Goal: Task Accomplishment & Management: Use online tool/utility

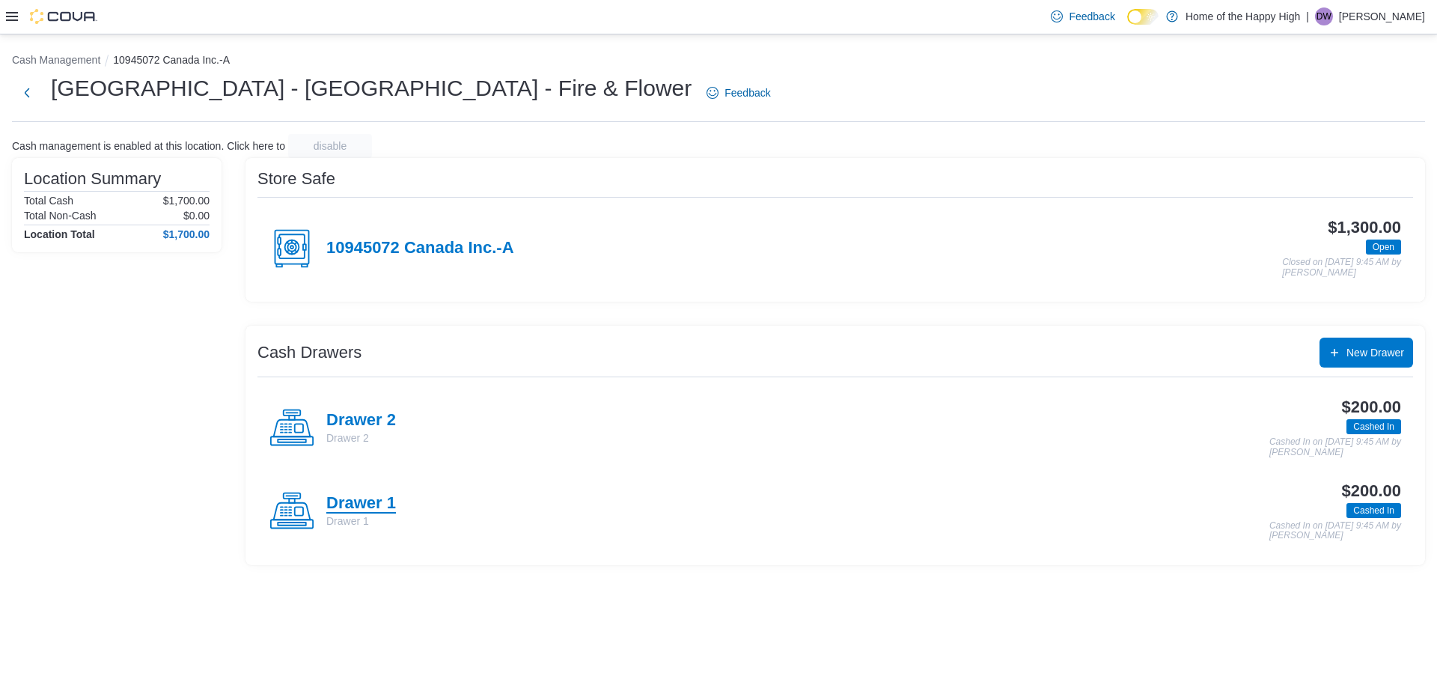
click at [383, 497] on h4 "Drawer 1" at bounding box center [361, 503] width 70 height 19
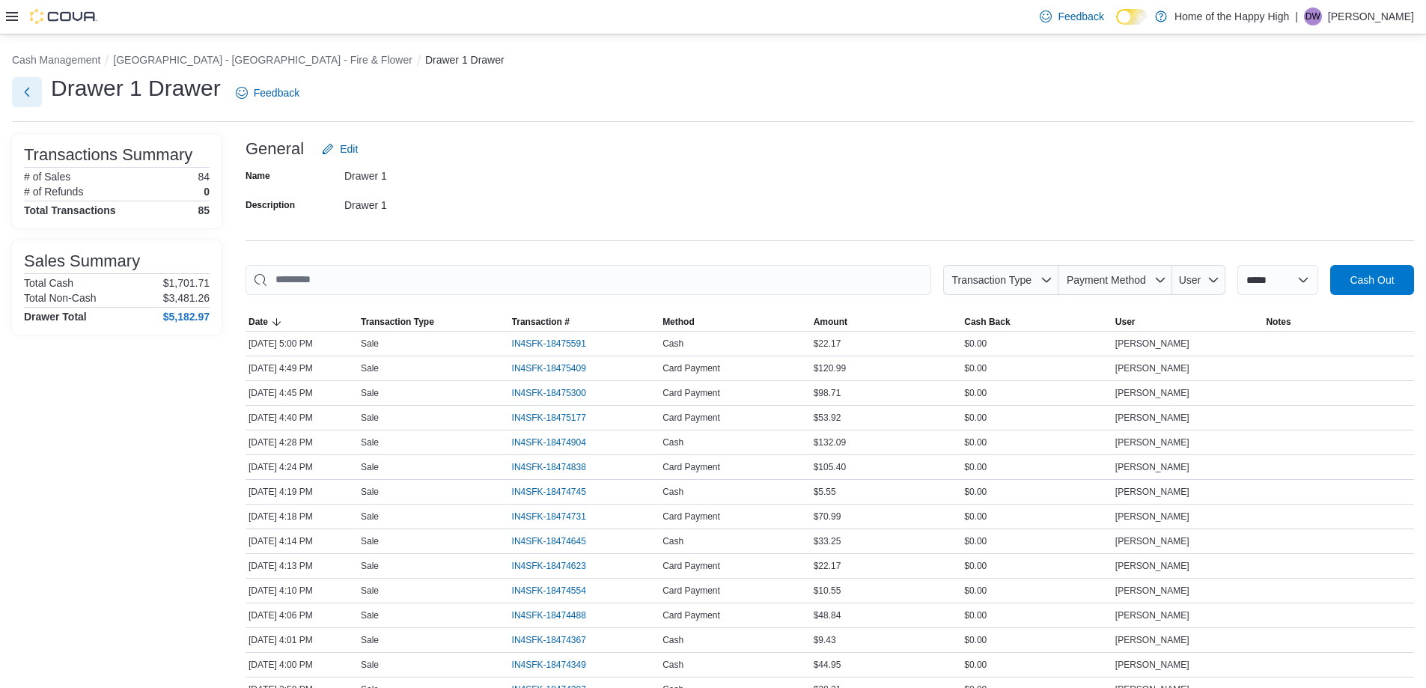
click at [39, 89] on button "Next" at bounding box center [27, 92] width 30 height 30
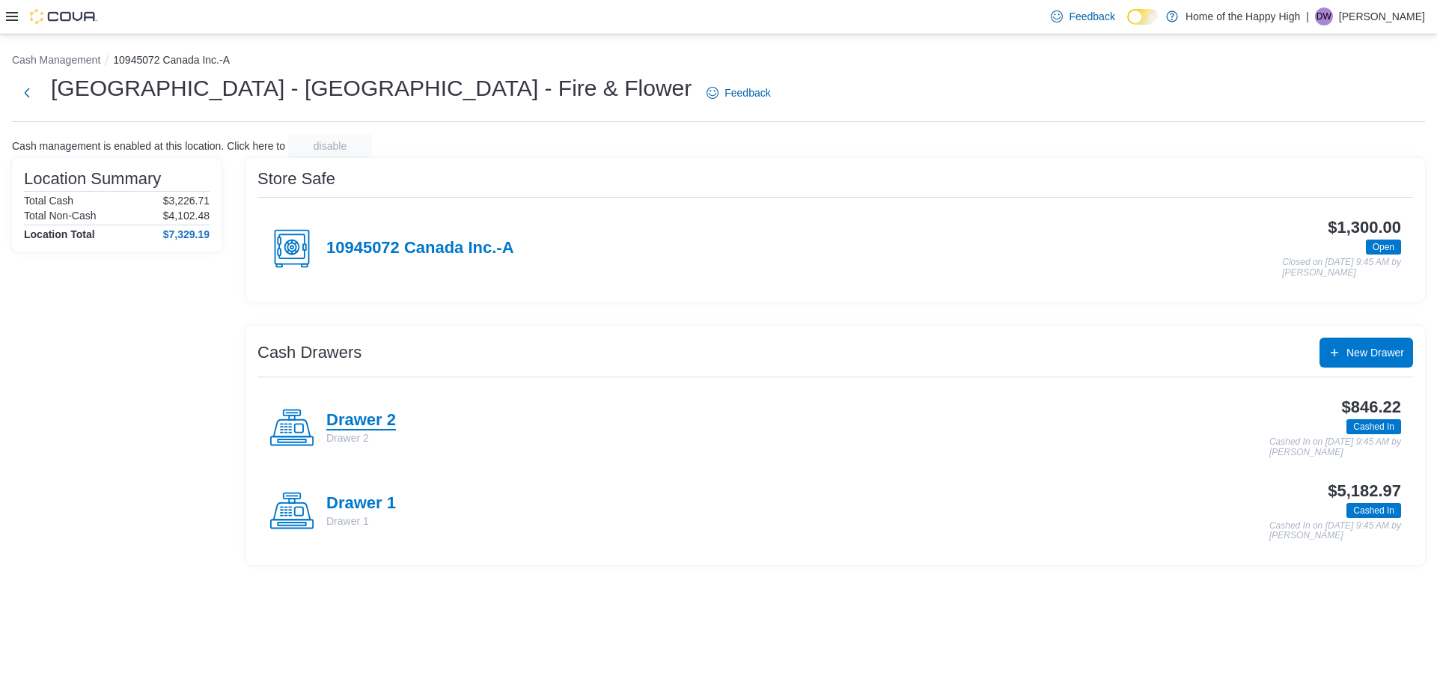
click at [377, 411] on h4 "Drawer 2" at bounding box center [361, 420] width 70 height 19
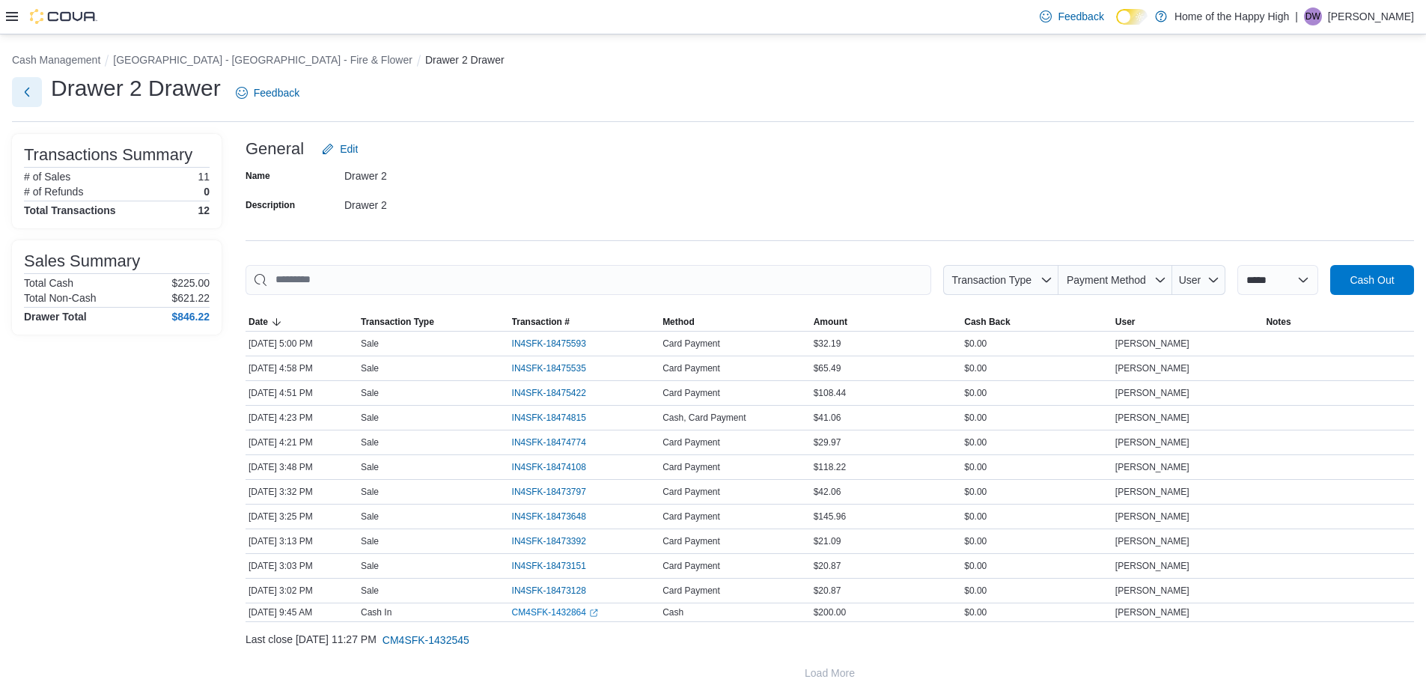
click at [26, 94] on button "Next" at bounding box center [27, 92] width 30 height 30
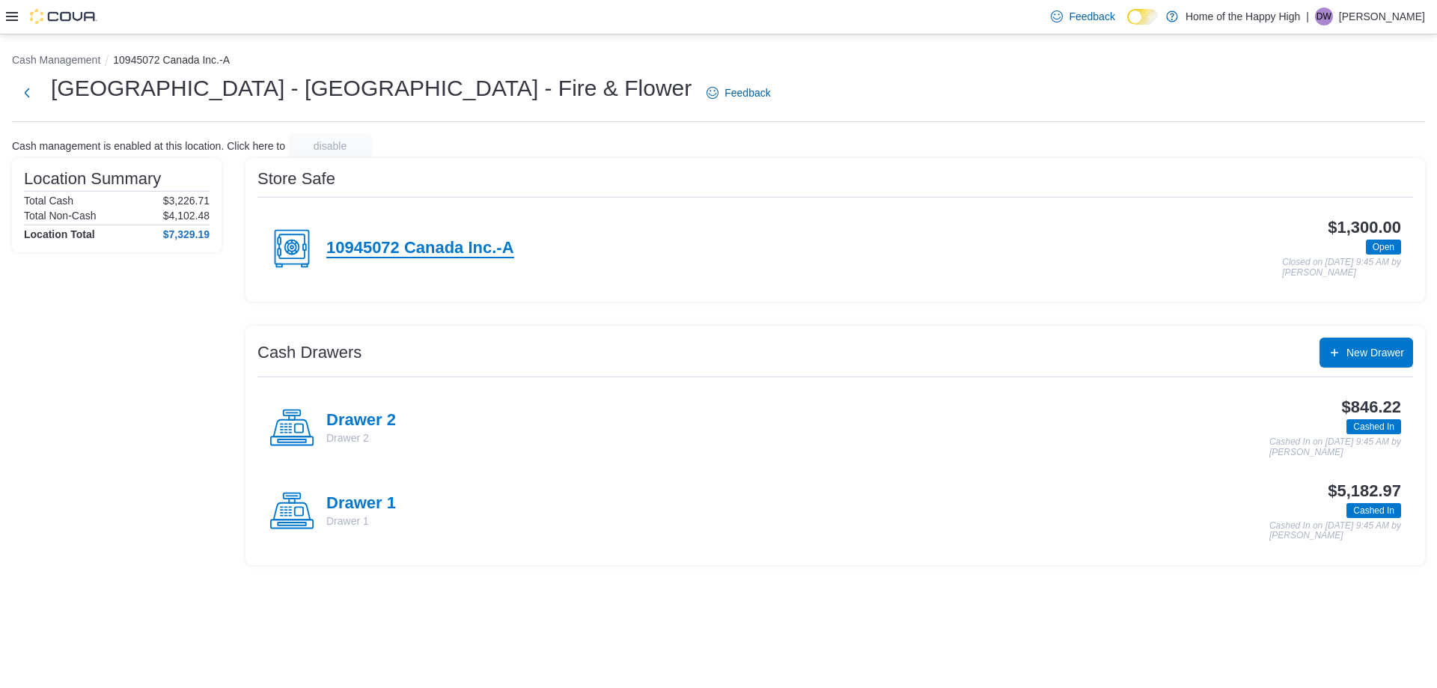
click at [398, 249] on h4 "10945072 Canada Inc.-A" at bounding box center [420, 248] width 188 height 19
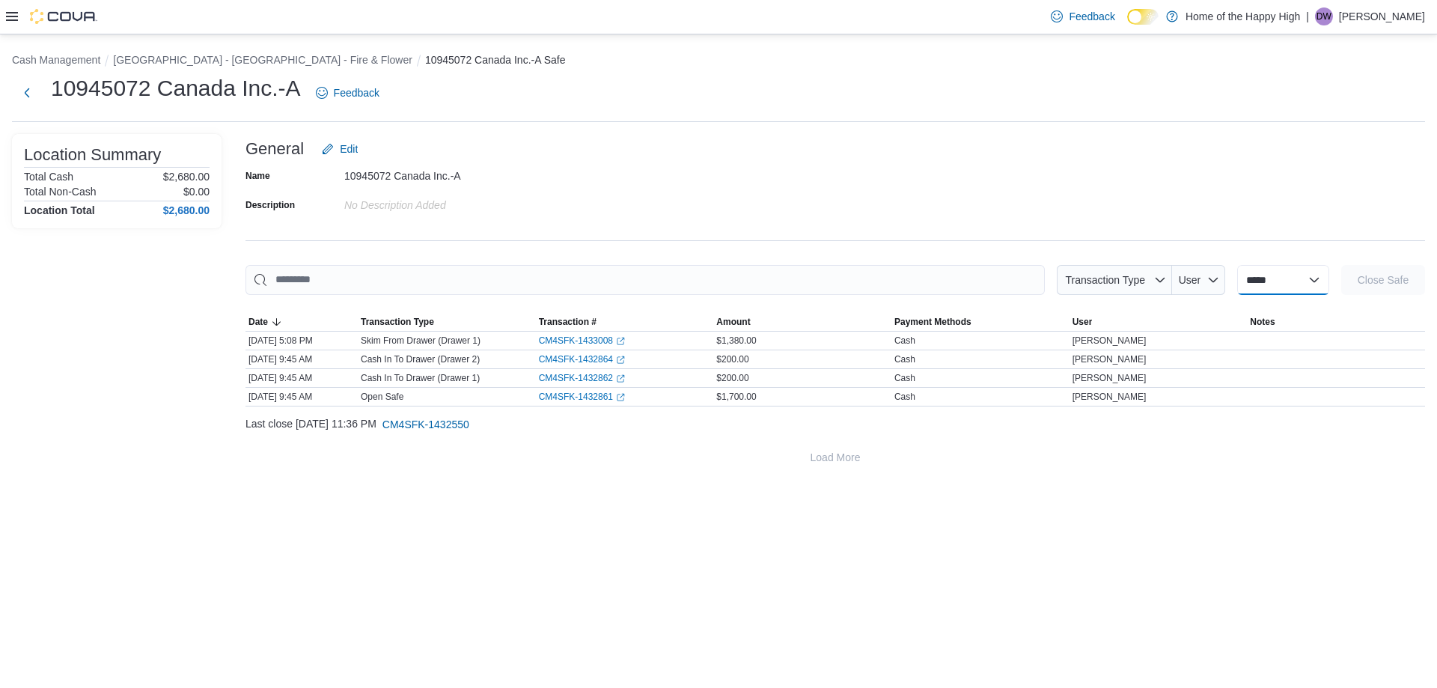
click at [1279, 278] on select "**********" at bounding box center [1283, 280] width 92 height 30
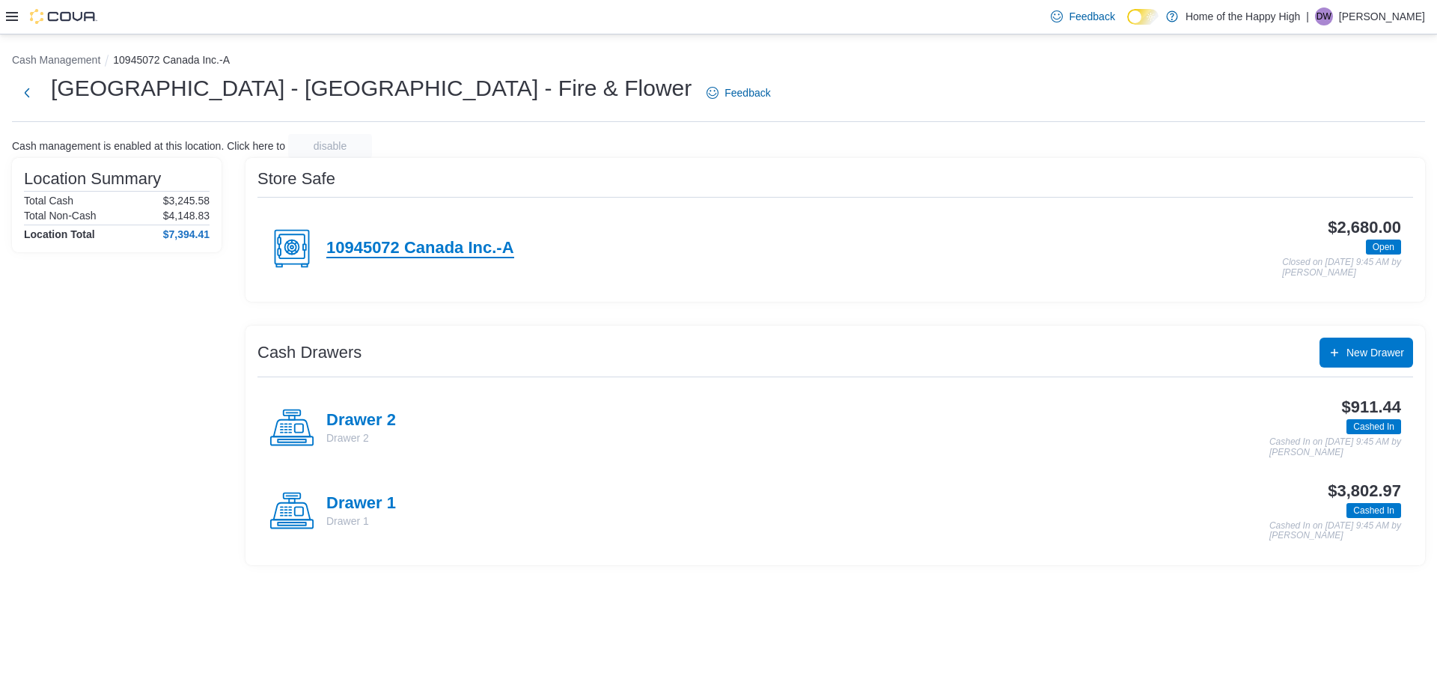
click at [448, 248] on h4 "10945072 Canada Inc.-A" at bounding box center [420, 248] width 188 height 19
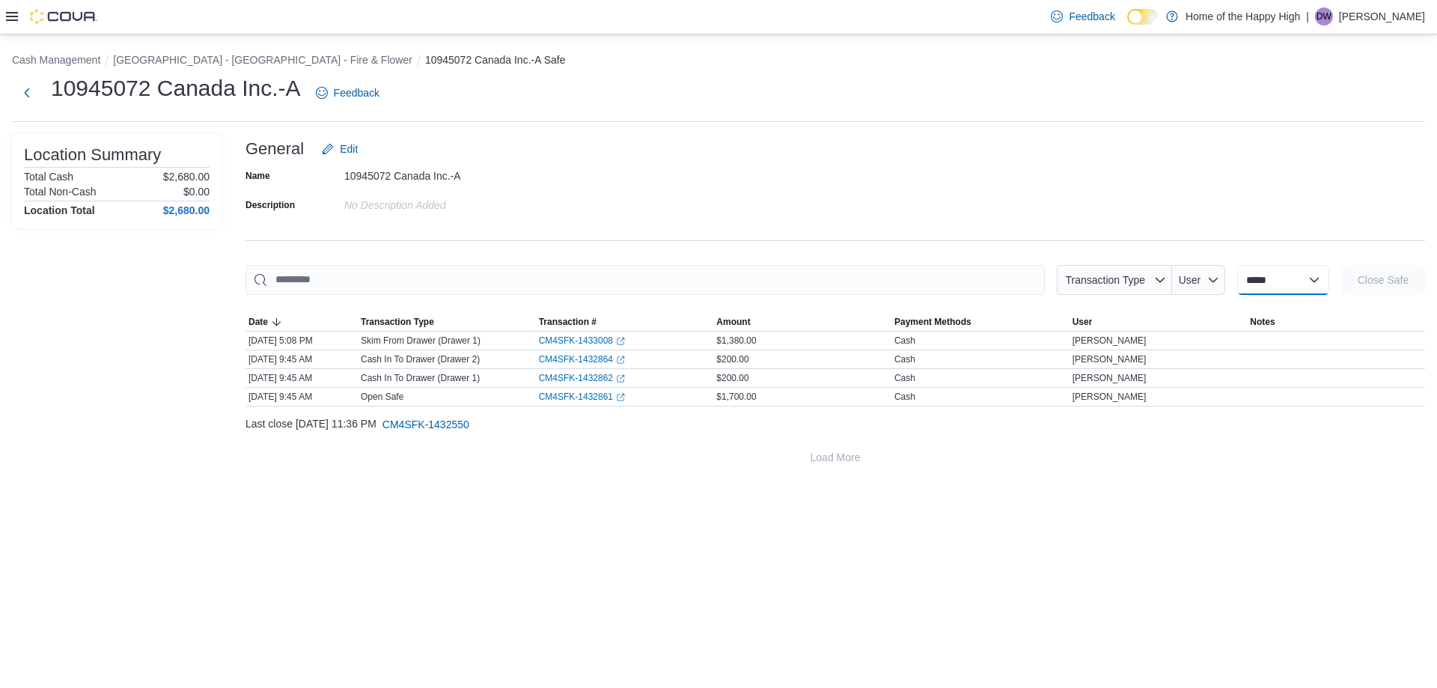
click at [1307, 280] on select "**********" at bounding box center [1283, 280] width 92 height 30
click at [20, 94] on button "Next" at bounding box center [27, 92] width 30 height 30
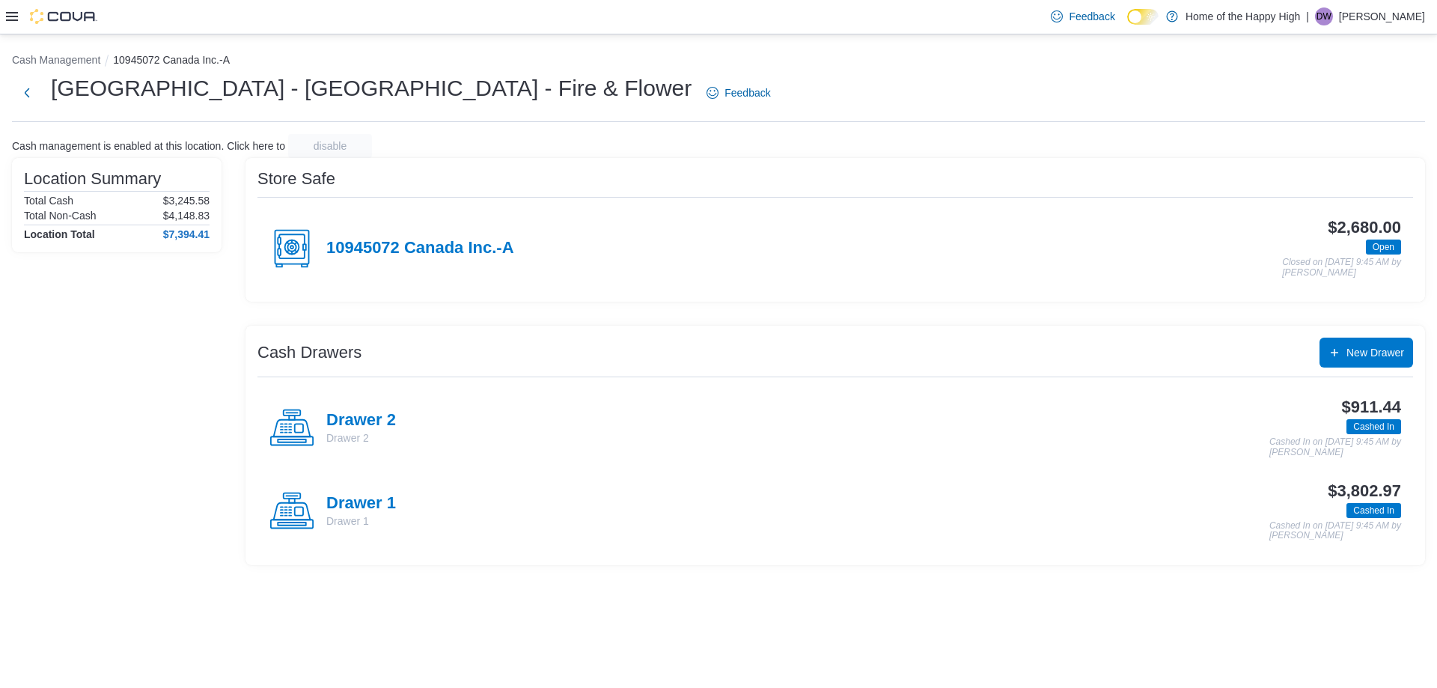
click at [11, 17] on icon at bounding box center [12, 16] width 12 height 9
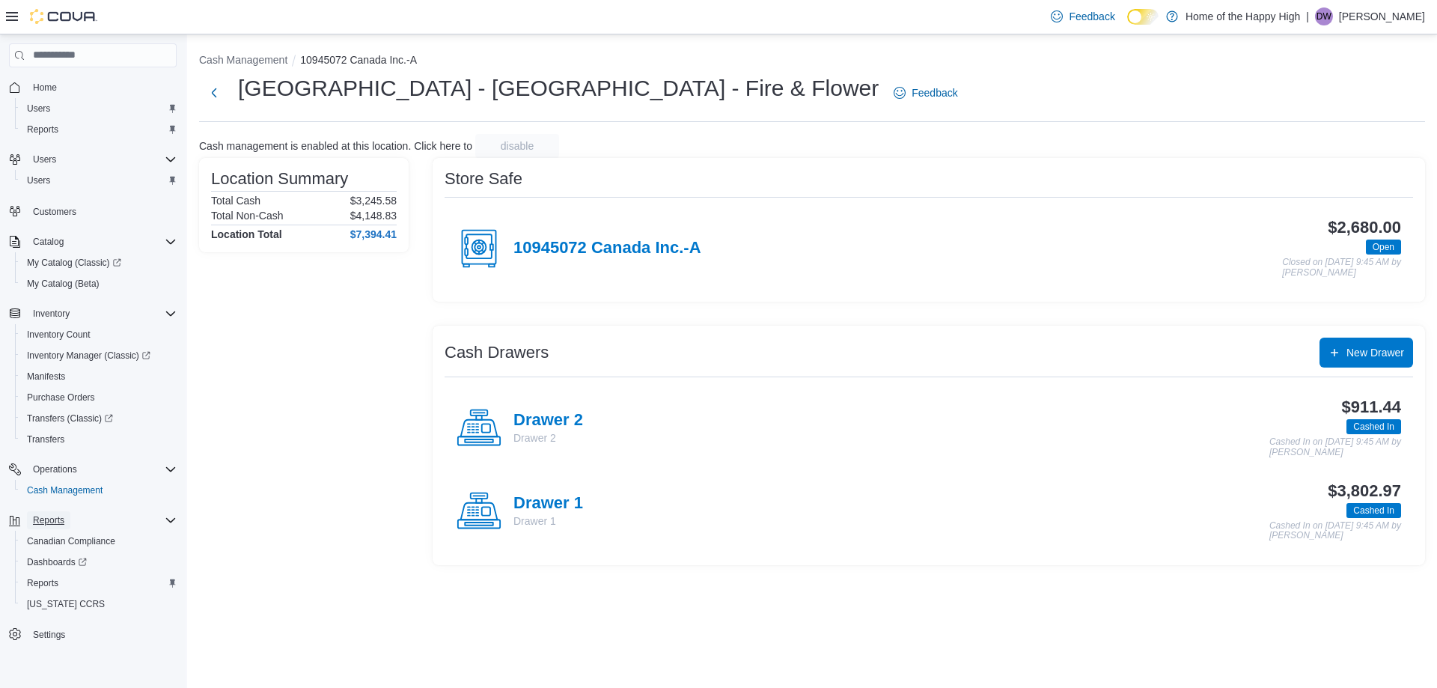
click at [62, 522] on span "Reports" at bounding box center [48, 520] width 31 height 12
click at [40, 587] on span "Reports" at bounding box center [42, 583] width 31 height 12
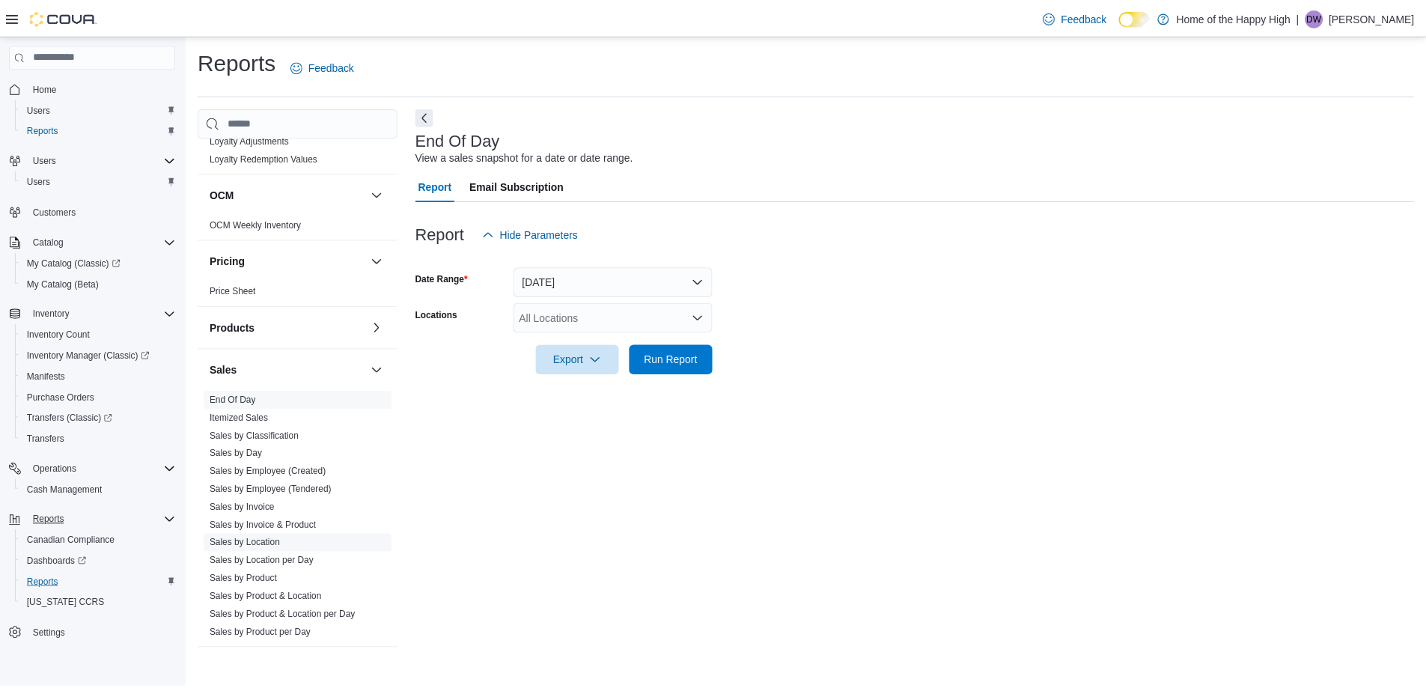
scroll to position [698, 0]
click at [257, 394] on link "End Of Day" at bounding box center [234, 395] width 46 height 10
click at [247, 399] on link "End Of Day" at bounding box center [234, 395] width 46 height 10
click at [430, 121] on button "Next" at bounding box center [427, 115] width 18 height 18
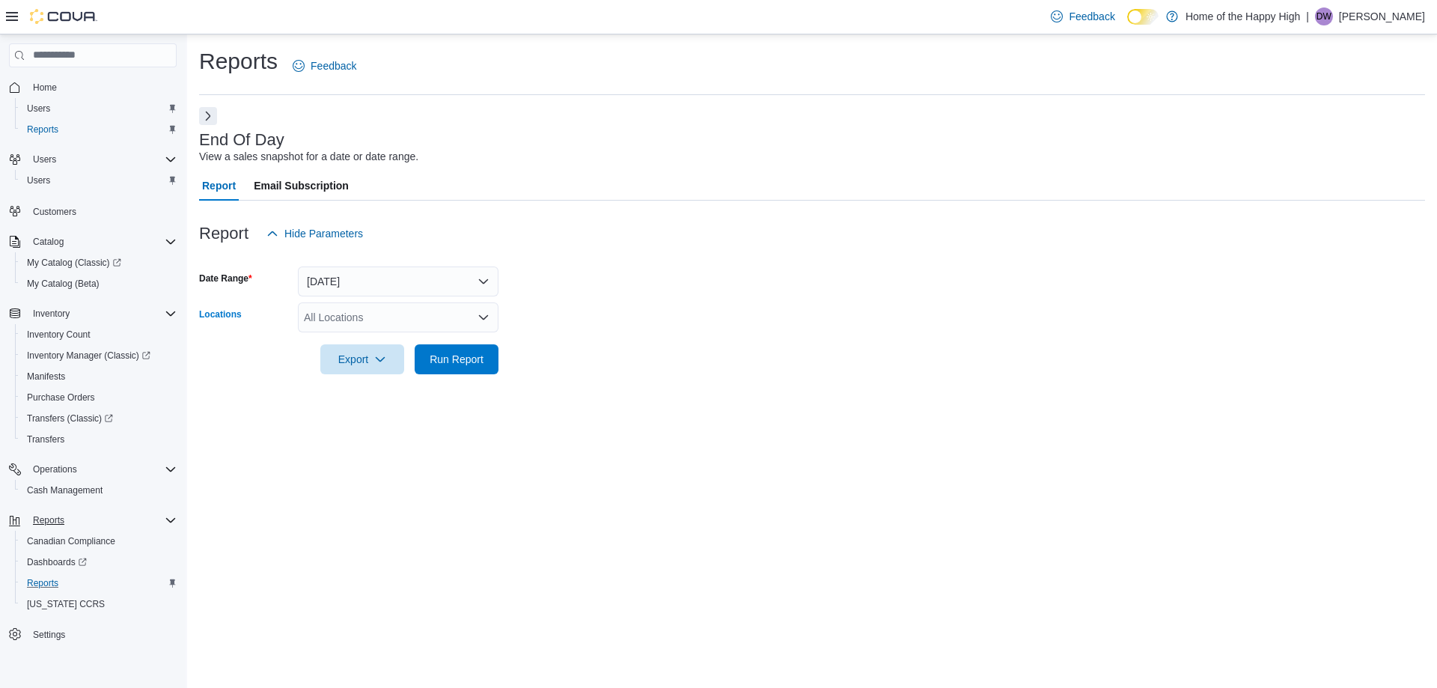
click at [371, 310] on div "All Locations" at bounding box center [398, 317] width 201 height 30
type input "***"
click at [381, 367] on span "[GEOGRAPHIC_DATA] - [GEOGRAPHIC_DATA] - Fire & Flower" at bounding box center [509, 364] width 299 height 15
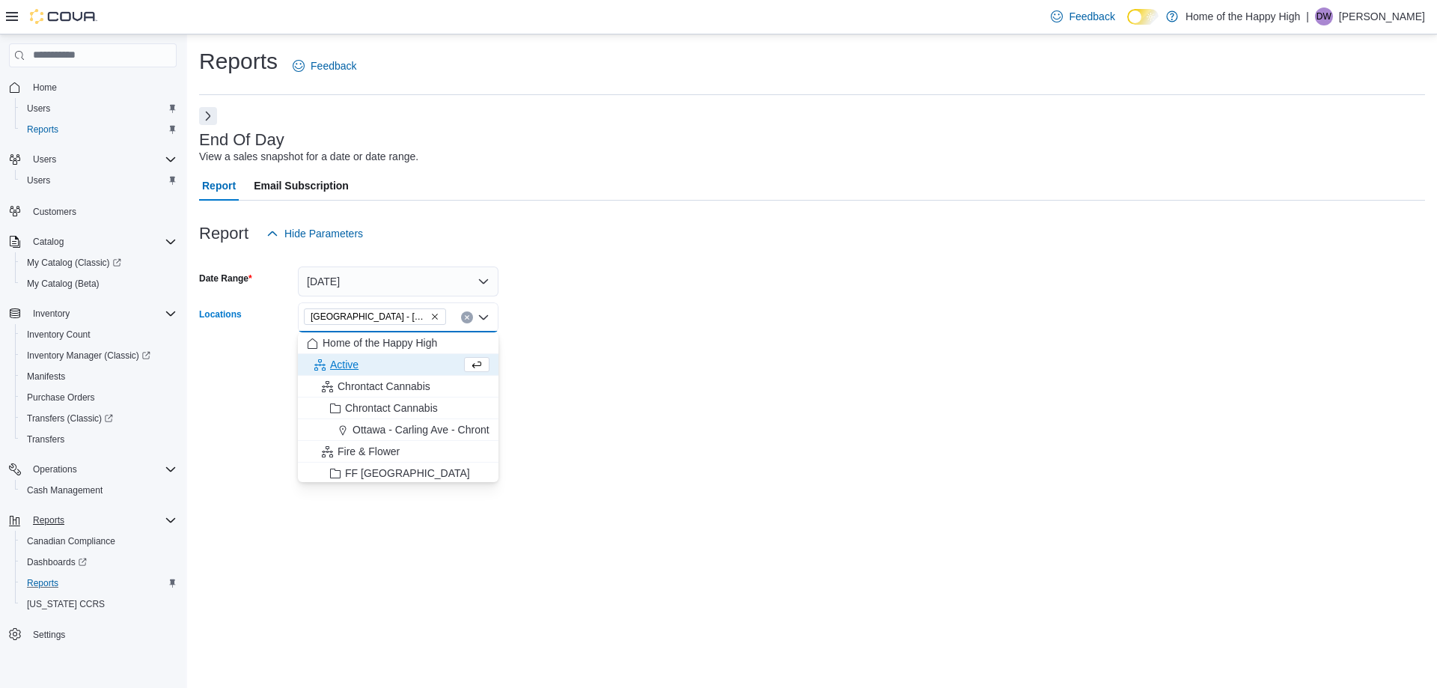
click at [519, 311] on form "Date Range [DATE] Locations [GEOGRAPHIC_DATA] - [GEOGRAPHIC_DATA] - Fire & Flow…" at bounding box center [812, 312] width 1226 height 126
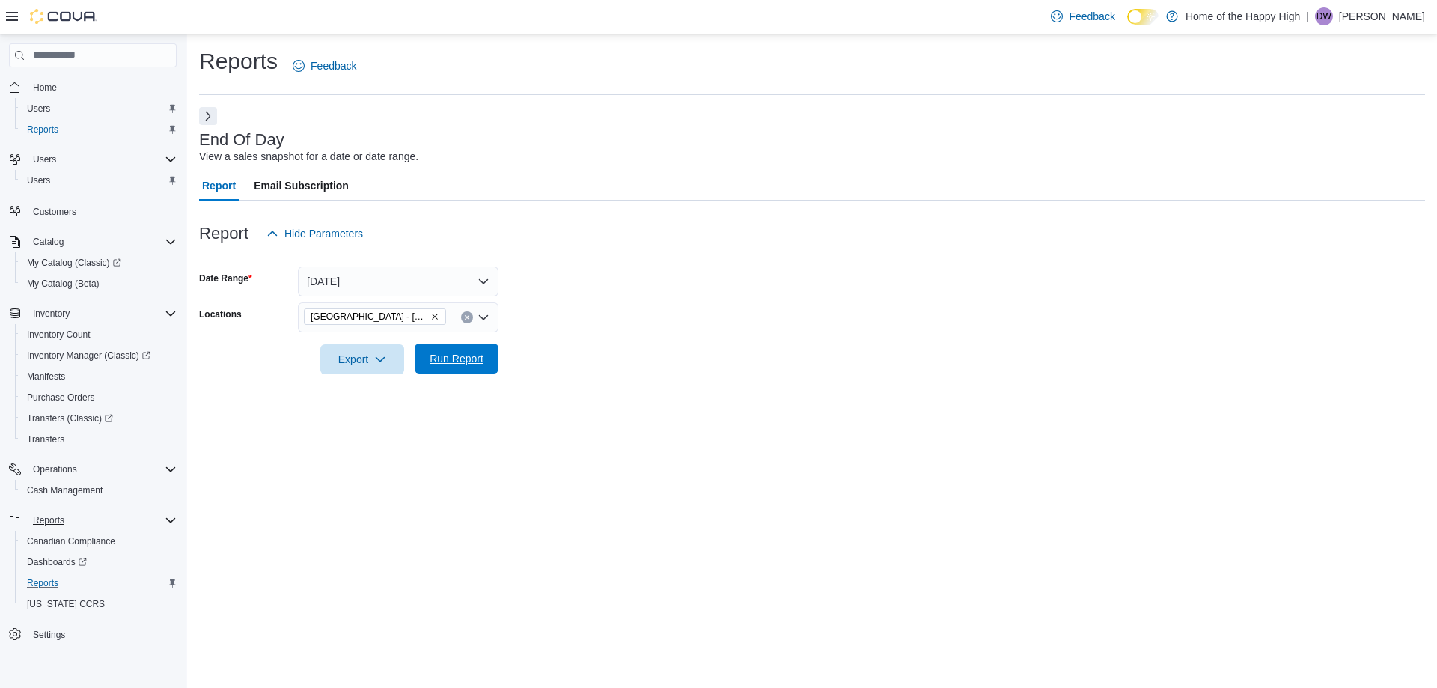
click at [457, 352] on span "Run Report" at bounding box center [457, 358] width 54 height 15
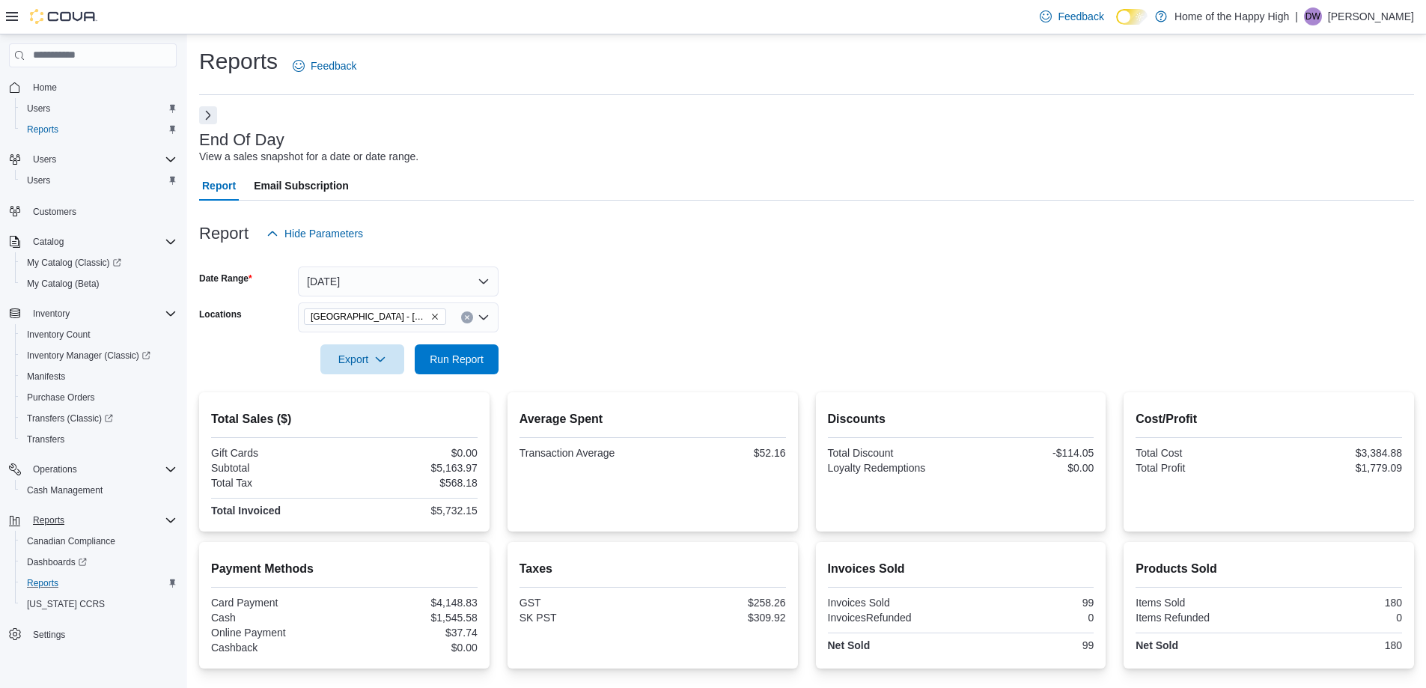
click at [206, 117] on button "Next" at bounding box center [208, 115] width 18 height 18
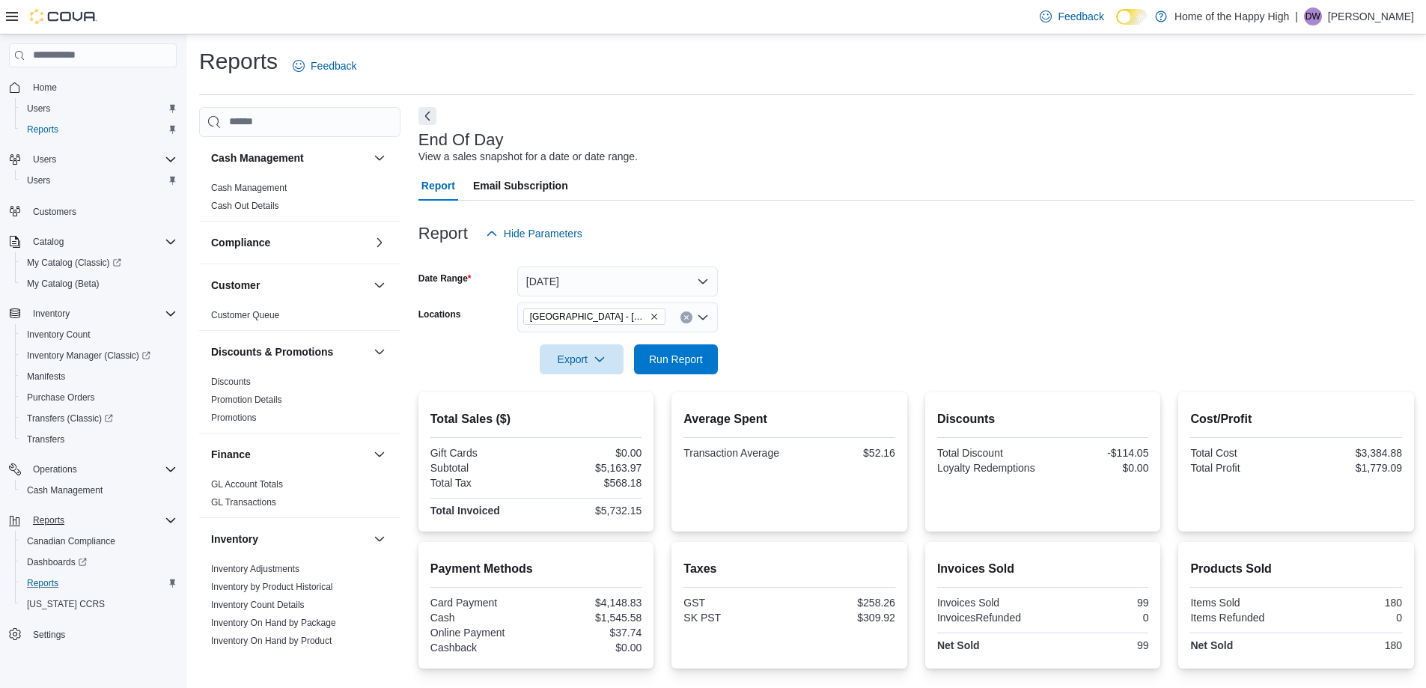
click at [428, 119] on button "Next" at bounding box center [427, 116] width 18 height 18
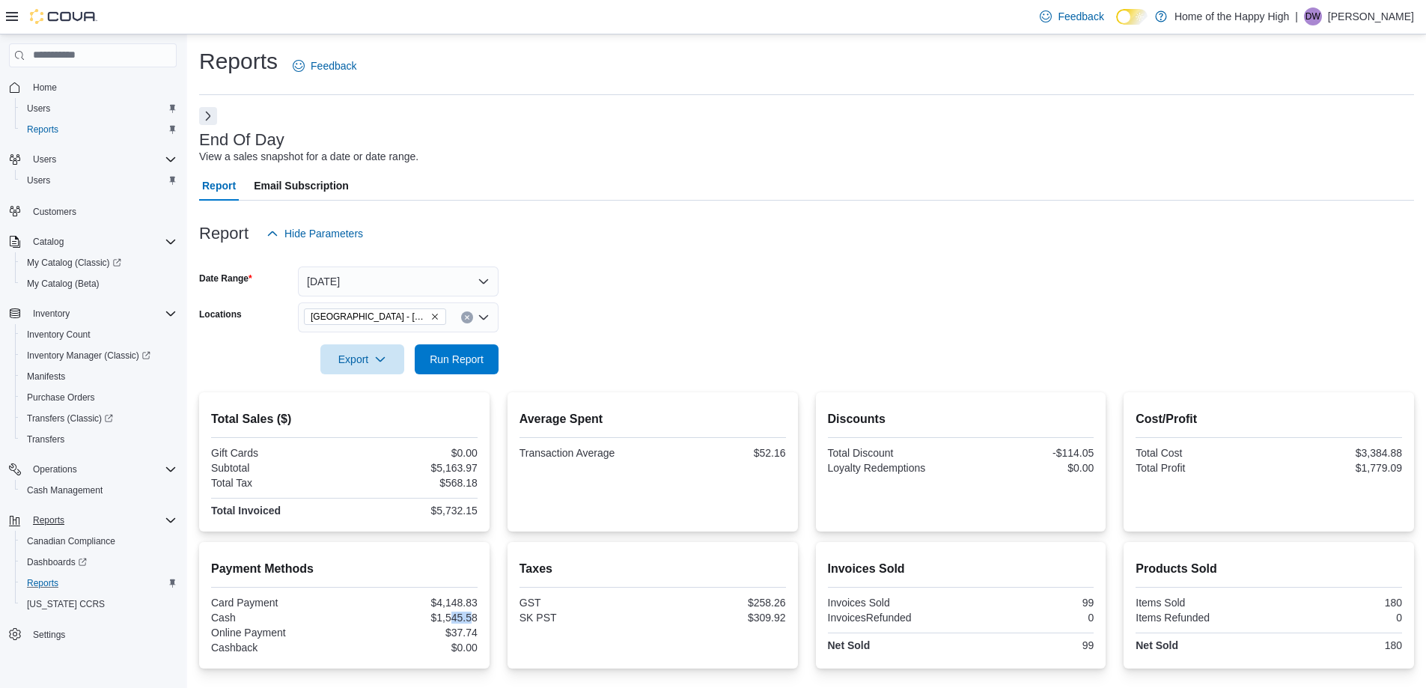
drag, startPoint x: 454, startPoint y: 622, endPoint x: 475, endPoint y: 614, distance: 22.5
click at [475, 614] on div "$1,545.58" at bounding box center [412, 618] width 130 height 12
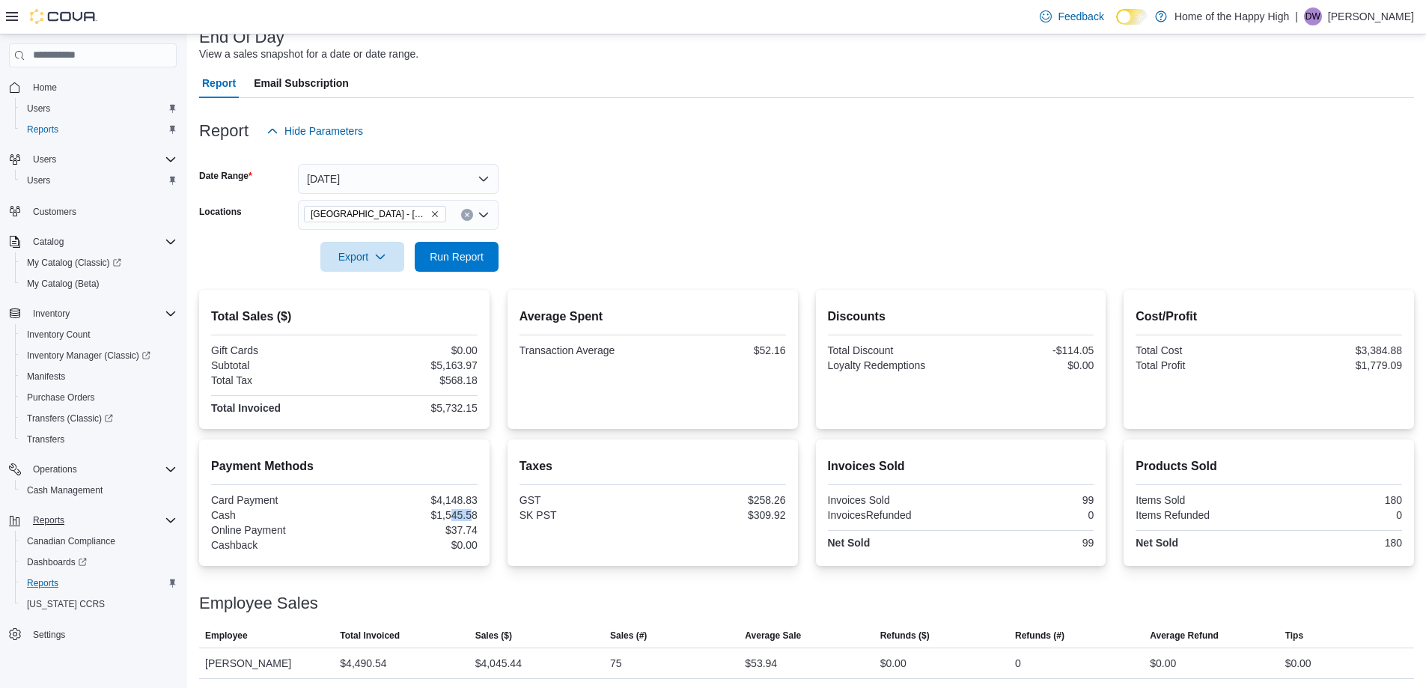
scroll to position [167, 0]
